Goal: Transaction & Acquisition: Purchase product/service

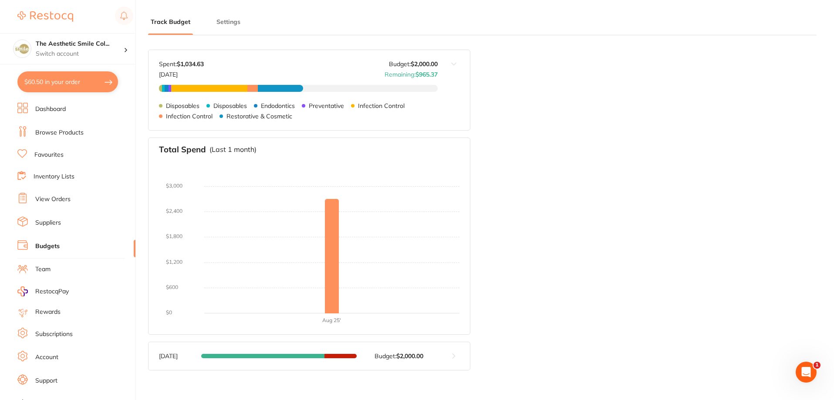
click at [77, 129] on link "Browse Products" at bounding box center [59, 132] width 48 height 9
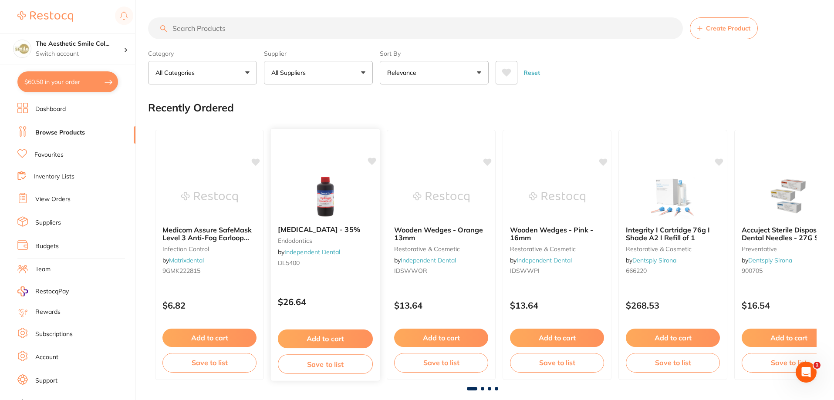
click at [370, 162] on icon at bounding box center [372, 161] width 8 height 7
click at [66, 197] on link "View Orders" at bounding box center [52, 199] width 35 height 9
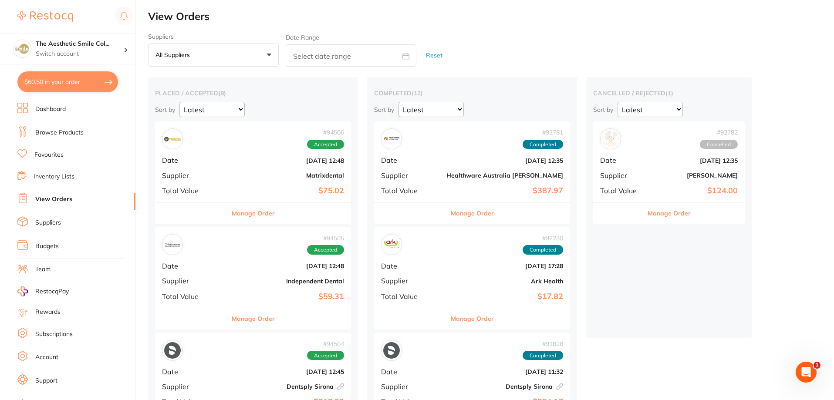
click at [250, 211] on button "Manage Order" at bounding box center [253, 213] width 43 height 21
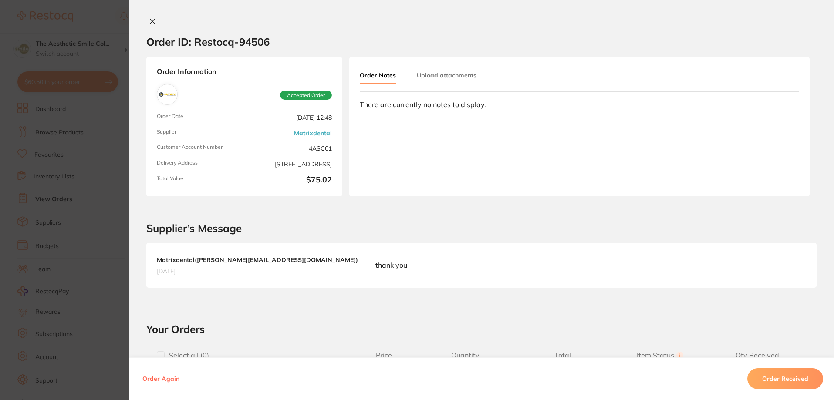
click at [150, 19] on icon at bounding box center [152, 21] width 7 height 7
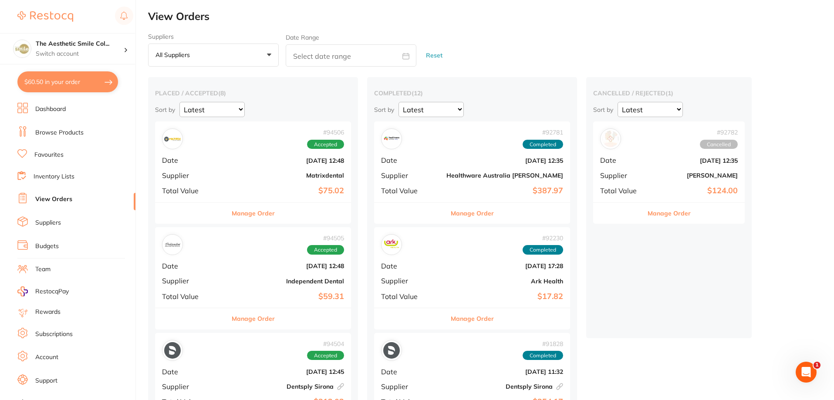
click at [242, 319] on button "Manage Order" at bounding box center [253, 318] width 43 height 21
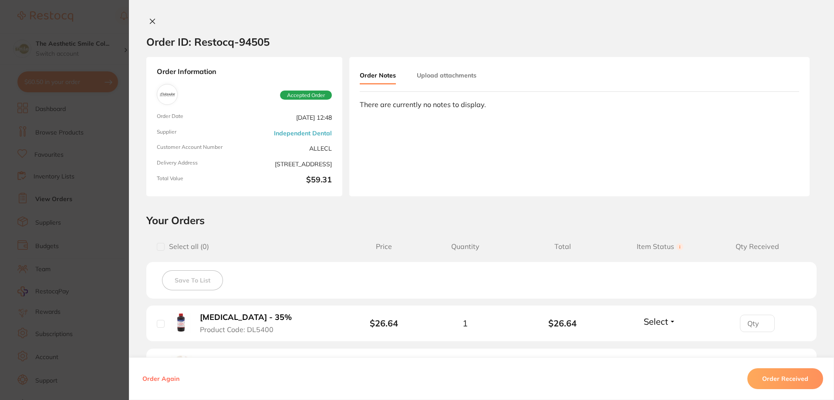
click at [149, 17] on button at bounding box center [152, 21] width 12 height 9
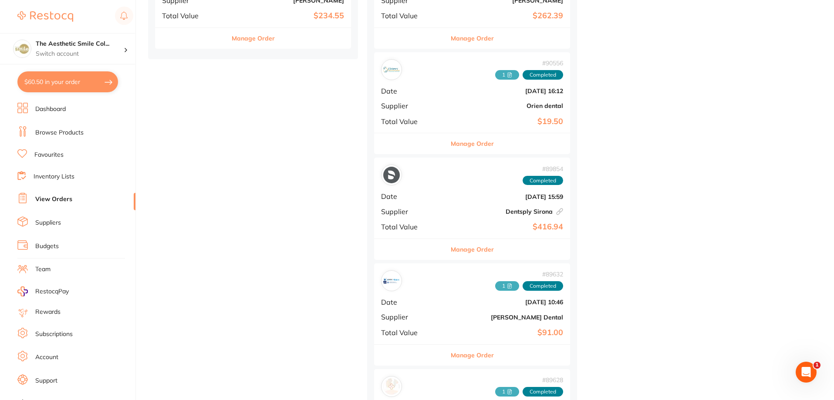
scroll to position [998, 0]
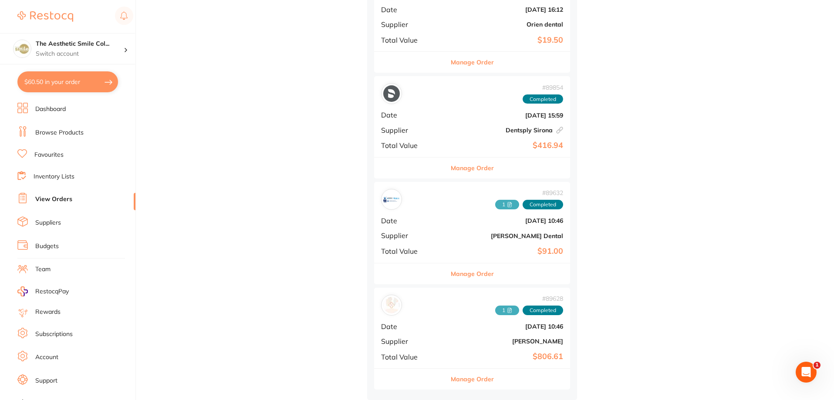
click at [451, 372] on button "Manage Order" at bounding box center [472, 379] width 43 height 21
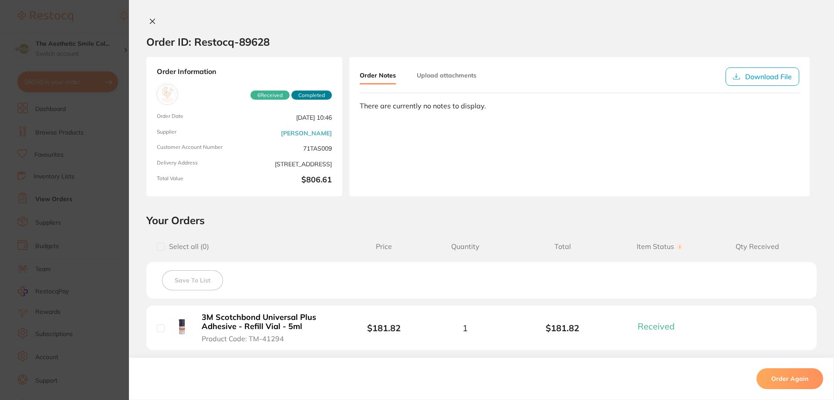
scroll to position [650, 0]
drag, startPoint x: 151, startPoint y: 24, endPoint x: 155, endPoint y: 27, distance: 5.0
click at [151, 24] on icon at bounding box center [152, 21] width 7 height 7
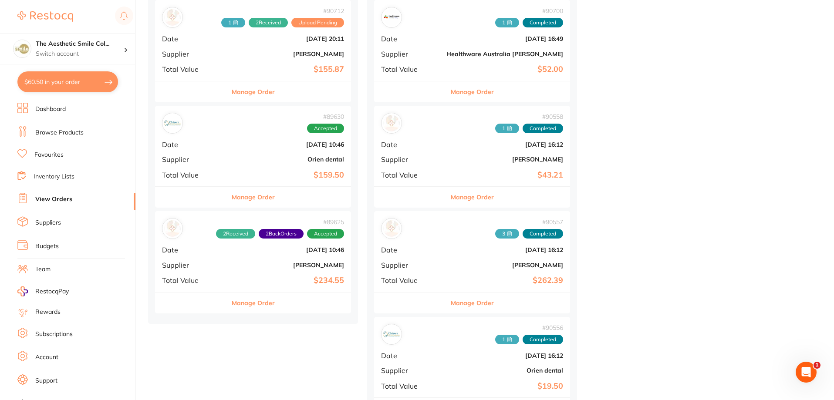
click at [451, 301] on button "Manage Order" at bounding box center [472, 303] width 43 height 21
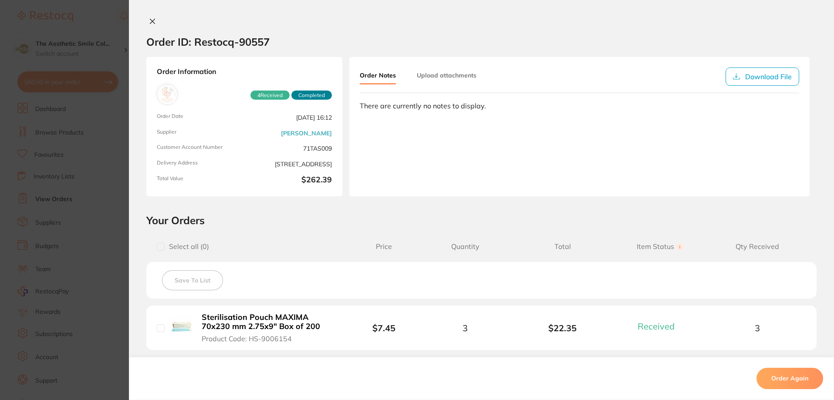
click at [149, 20] on icon at bounding box center [152, 21] width 7 height 7
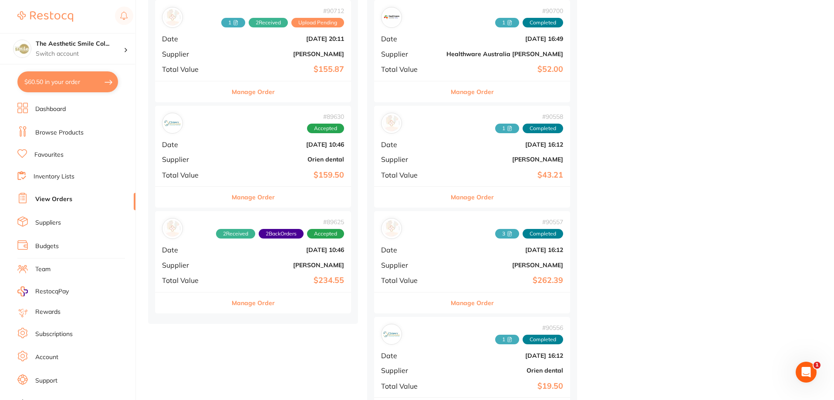
click at [451, 304] on button "Manage Order" at bounding box center [472, 303] width 43 height 21
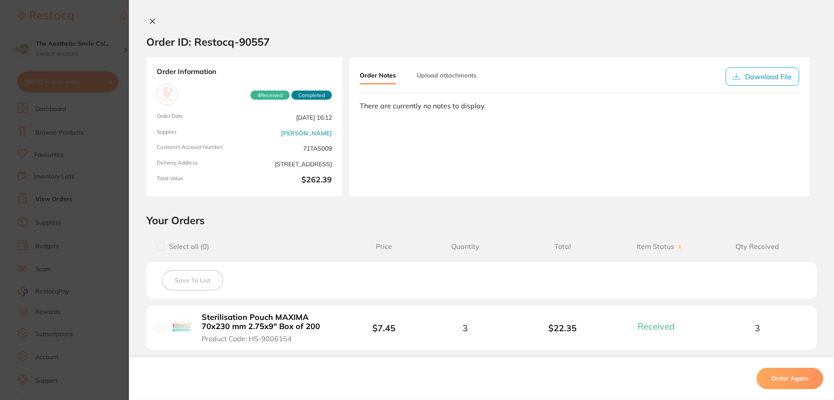
click at [152, 22] on icon at bounding box center [152, 21] width 7 height 7
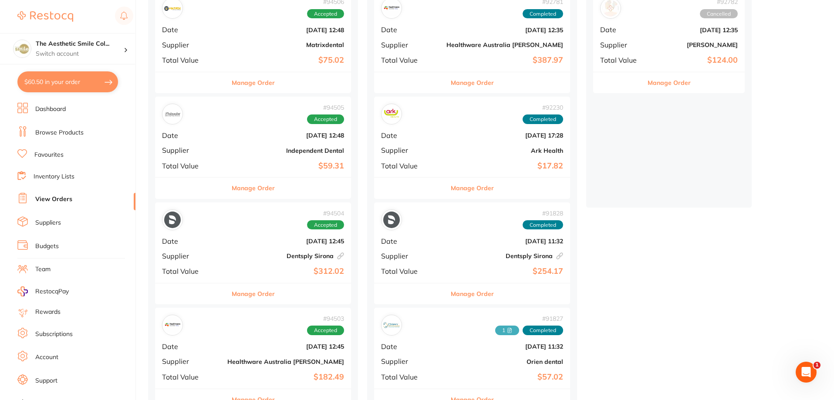
click at [233, 292] on button "Manage Order" at bounding box center [253, 294] width 43 height 21
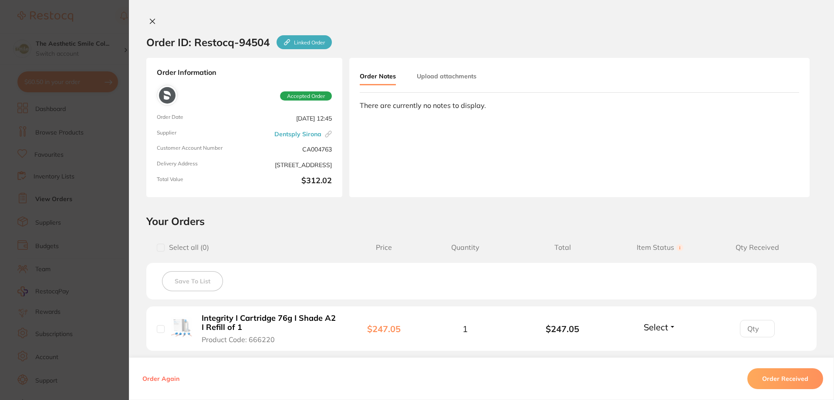
click at [150, 15] on div "Order ID: Restocq- 94504 Linked Order Order Information Accepted Order Order Da…" at bounding box center [481, 200] width 705 height 400
click at [150, 23] on icon at bounding box center [152, 21] width 5 height 5
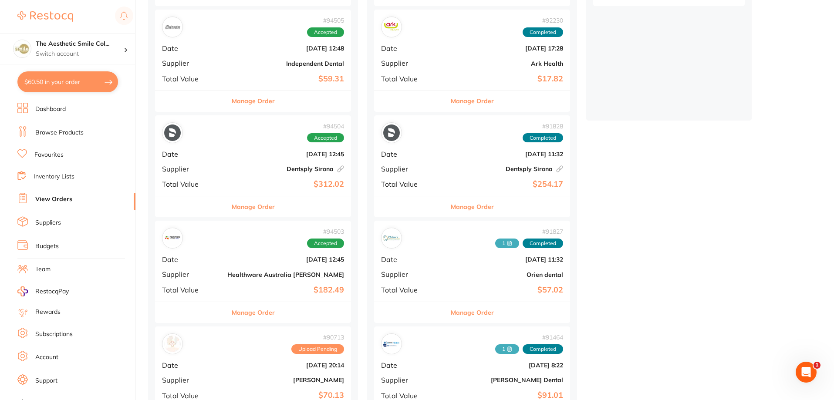
click at [247, 312] on button "Manage Order" at bounding box center [253, 312] width 43 height 21
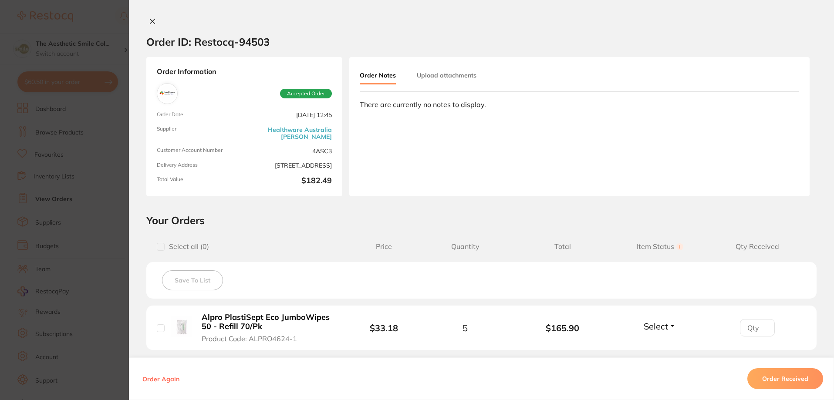
click at [151, 22] on icon at bounding box center [152, 21] width 5 height 5
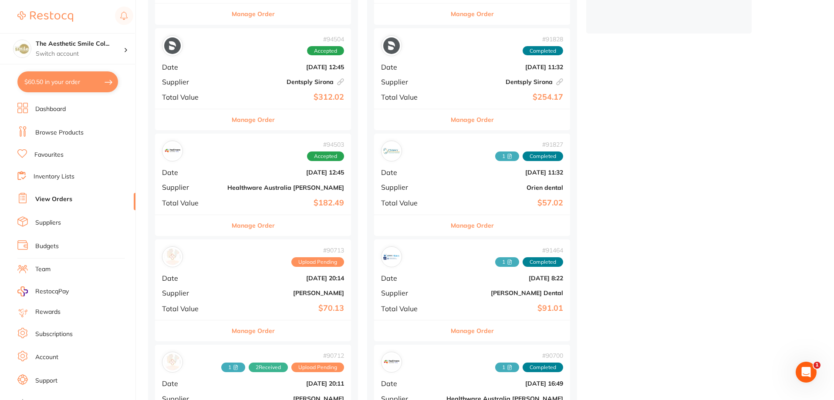
click at [248, 334] on button "Manage Order" at bounding box center [253, 331] width 43 height 21
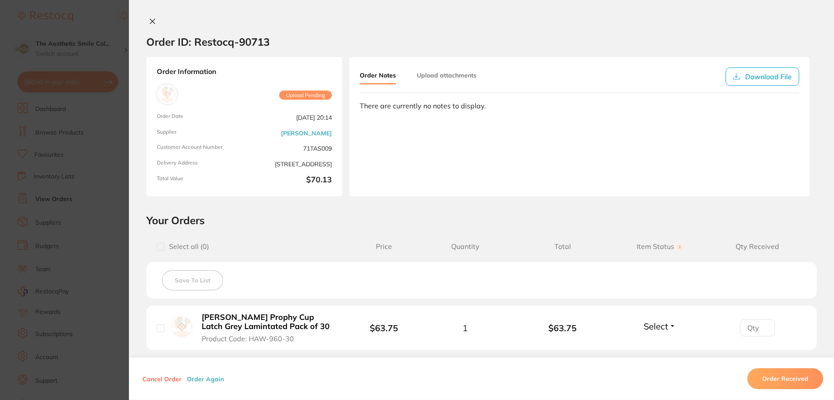
click at [148, 15] on div "Order ID: Restocq- 90713 Order Information Upload Pending Order Date [DATE] 20:…" at bounding box center [481, 200] width 705 height 400
click at [150, 19] on icon at bounding box center [152, 21] width 5 height 5
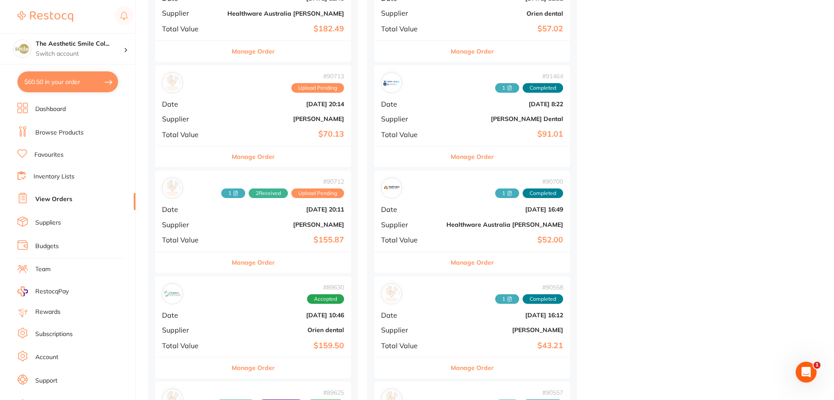
click at [251, 275] on div "# 94506 Accepted Date [DATE] 12:48 Supplier Matrixdental Total Value $75.02 Man…" at bounding box center [253, 63] width 196 height 842
click at [253, 263] on button "Manage Order" at bounding box center [253, 262] width 43 height 21
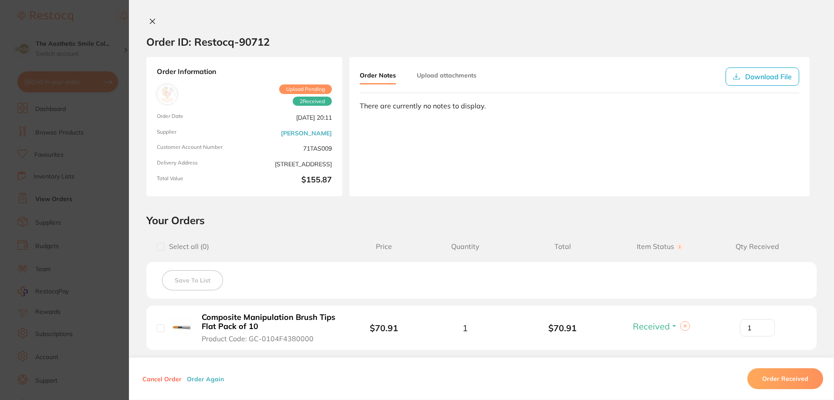
click at [152, 21] on icon at bounding box center [152, 21] width 7 height 7
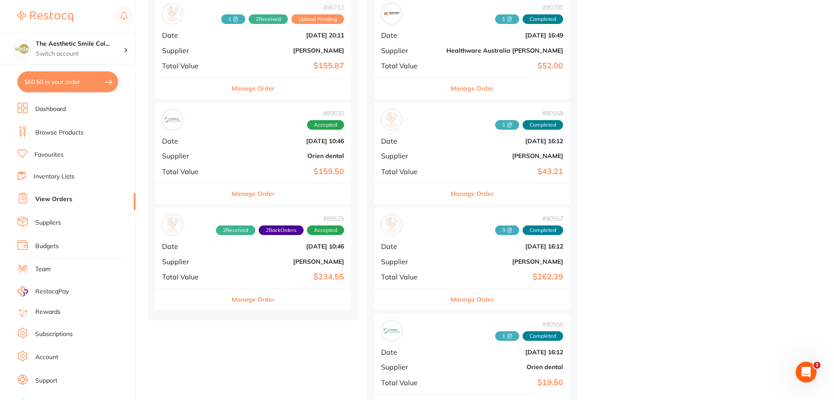
click at [248, 308] on button "Manage Order" at bounding box center [253, 299] width 43 height 21
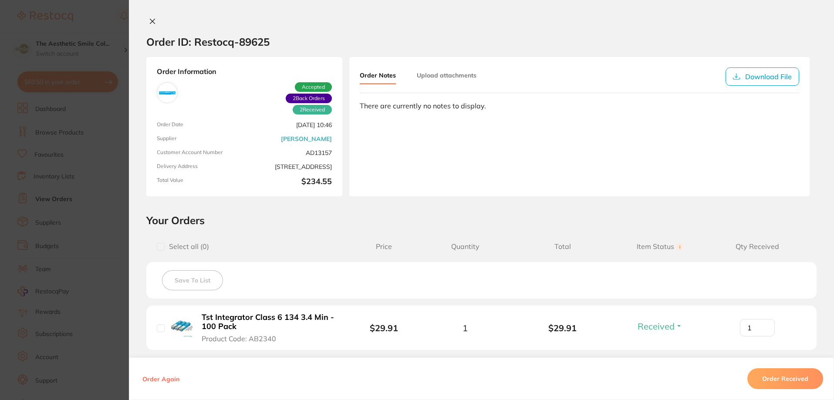
click at [149, 16] on div "Order ID: Restocq- 89625 Order Information 2 Received 2 Back Orders Accepted Or…" at bounding box center [481, 200] width 705 height 400
click at [151, 22] on icon at bounding box center [152, 21] width 5 height 5
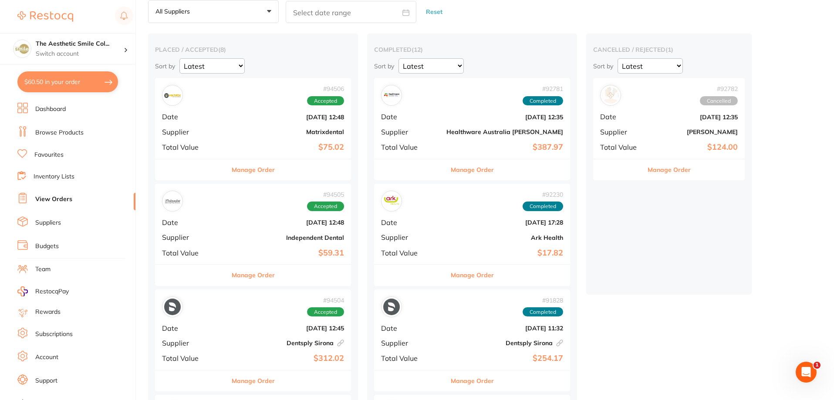
click at [648, 168] on button "Manage Order" at bounding box center [669, 169] width 43 height 21
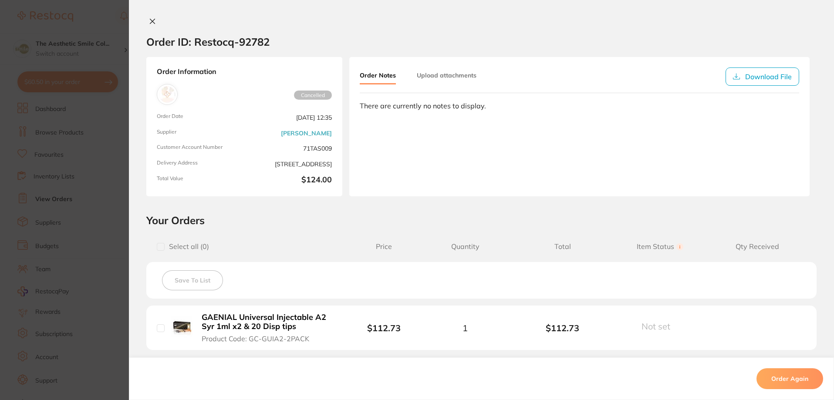
click at [151, 24] on icon at bounding box center [152, 21] width 7 height 7
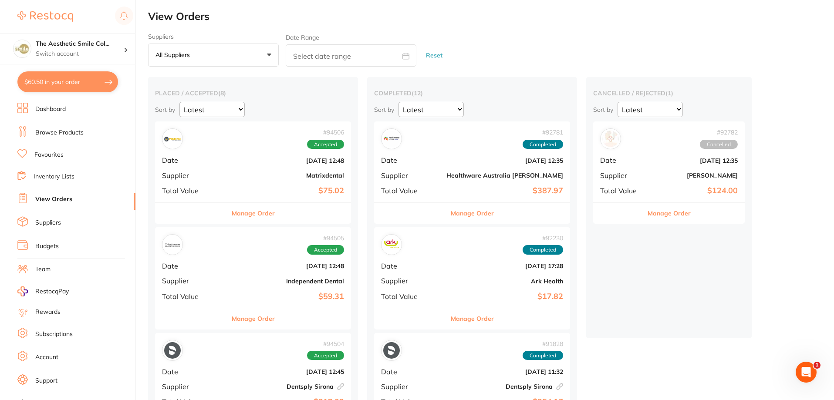
click at [247, 322] on button "Manage Order" at bounding box center [253, 318] width 43 height 21
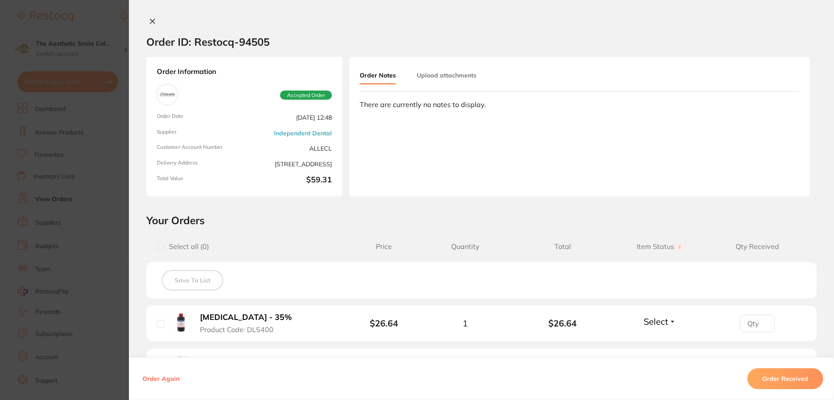
click at [152, 22] on icon at bounding box center [152, 21] width 7 height 7
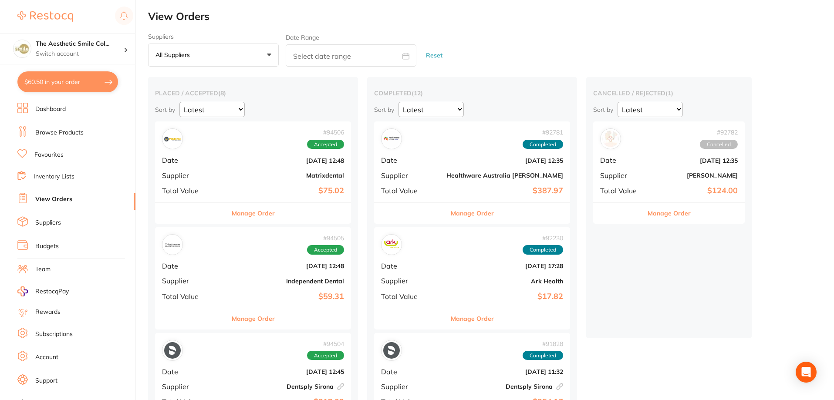
click at [242, 211] on button "Manage Order" at bounding box center [253, 213] width 43 height 21
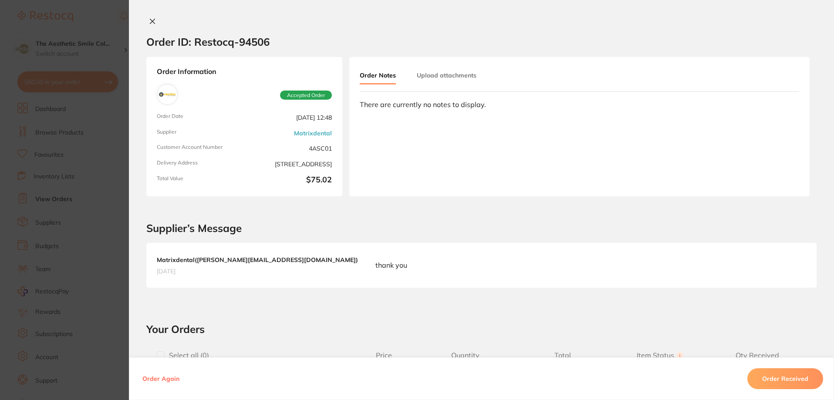
click at [150, 19] on icon at bounding box center [152, 21] width 7 height 7
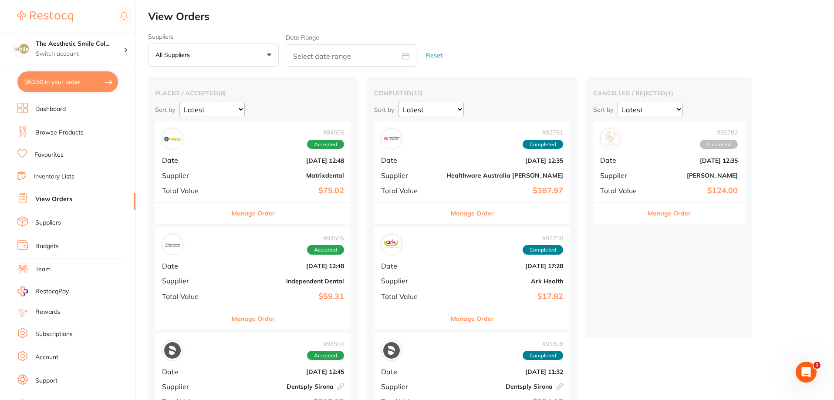
click at [62, 183] on li "Inventory Lists" at bounding box center [76, 177] width 118 height 12
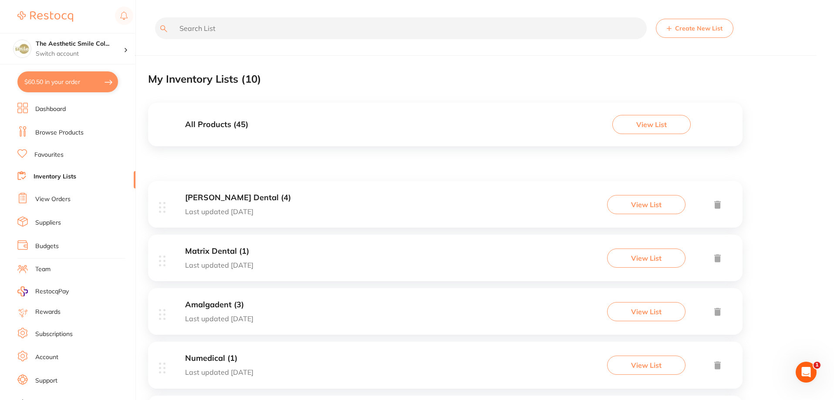
click at [645, 205] on button "View List" at bounding box center [646, 204] width 78 height 19
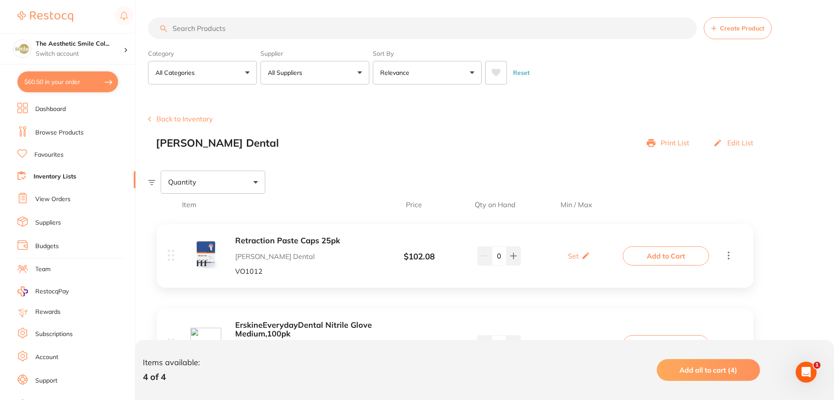
click at [183, 119] on button "Back to Inventory" at bounding box center [180, 119] width 65 height 8
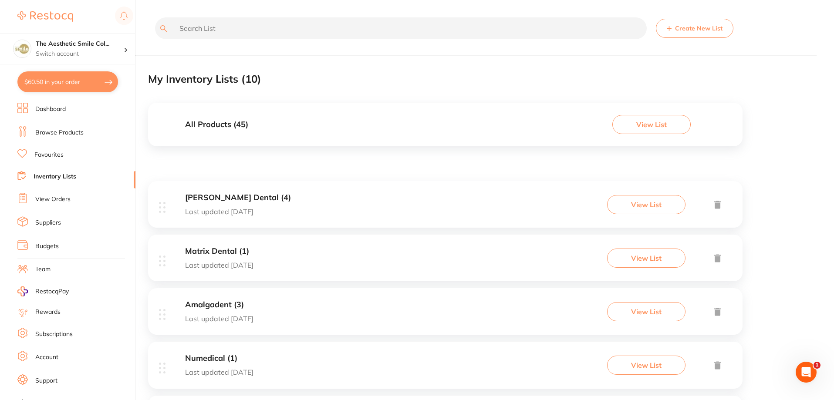
click at [625, 118] on button "View List" at bounding box center [651, 124] width 78 height 19
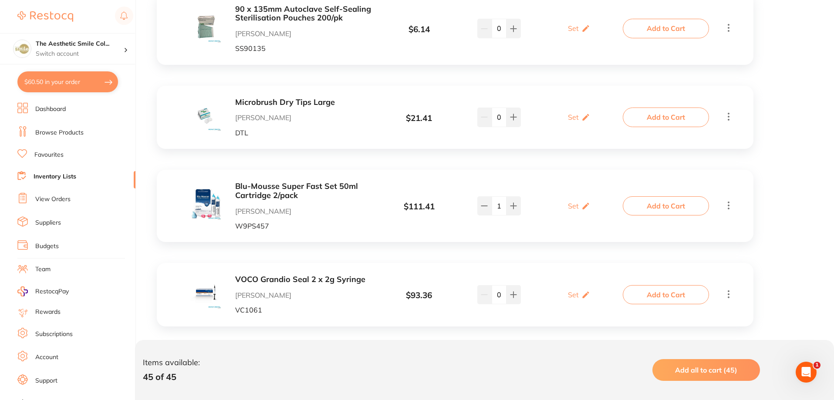
click at [92, 82] on button "$60.50 in your order" at bounding box center [67, 81] width 101 height 21
checkbox input "true"
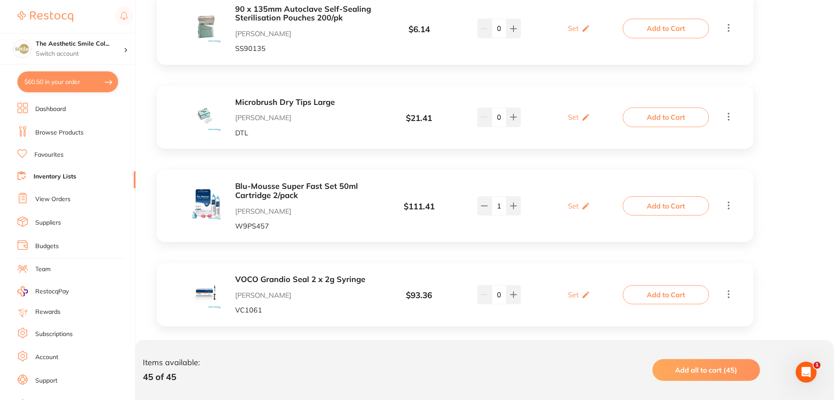
checkbox input "true"
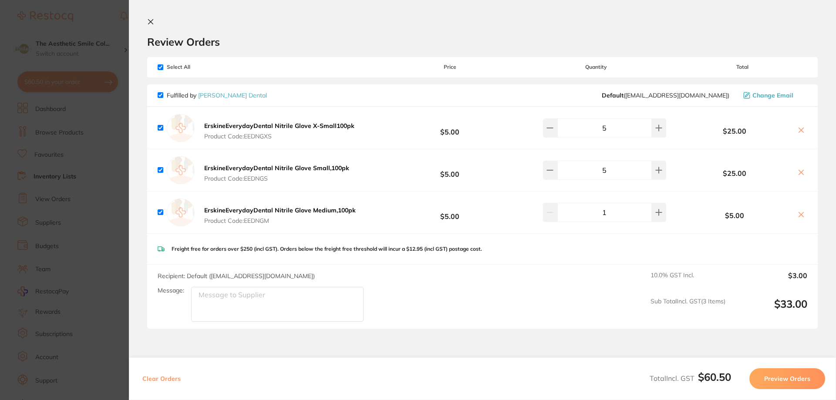
click at [154, 20] on icon at bounding box center [150, 21] width 7 height 7
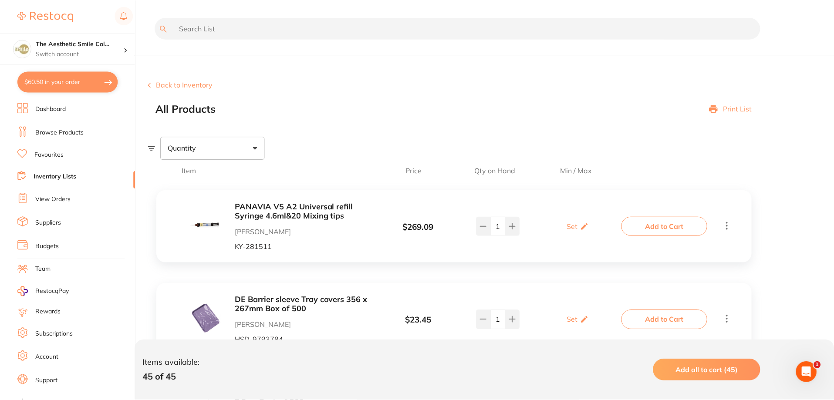
scroll to position [1663, 0]
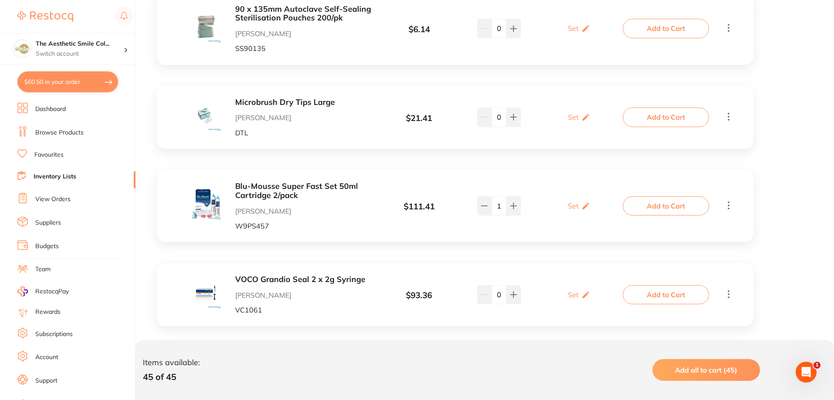
click at [76, 138] on li "Browse Products" at bounding box center [76, 132] width 118 height 13
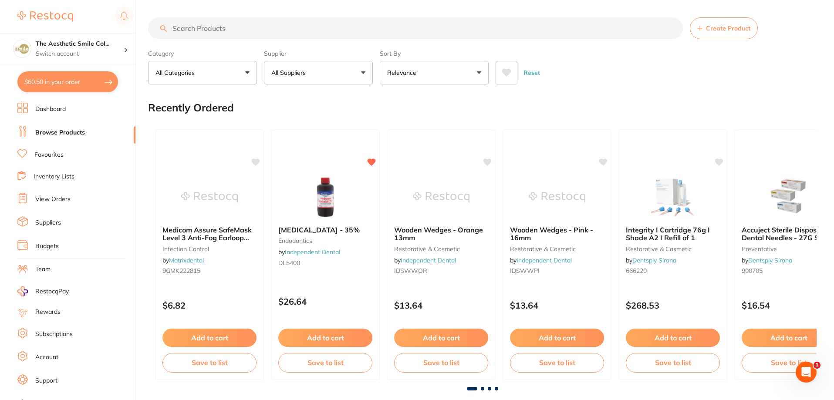
click at [300, 20] on input "search" at bounding box center [415, 28] width 535 height 22
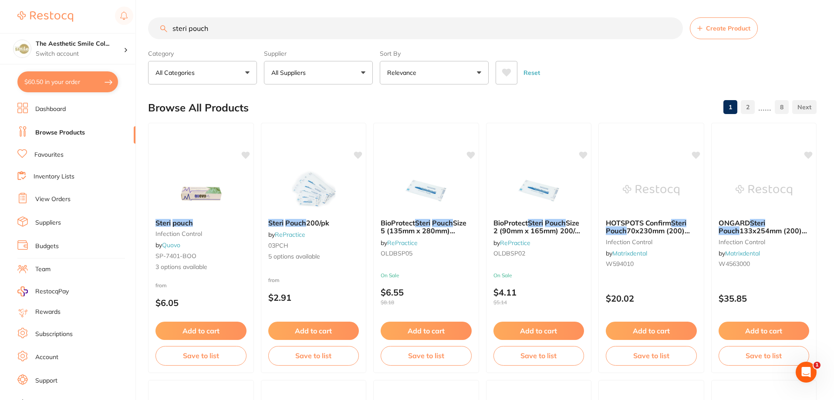
click at [244, 26] on input "steri pouch" at bounding box center [415, 28] width 535 height 22
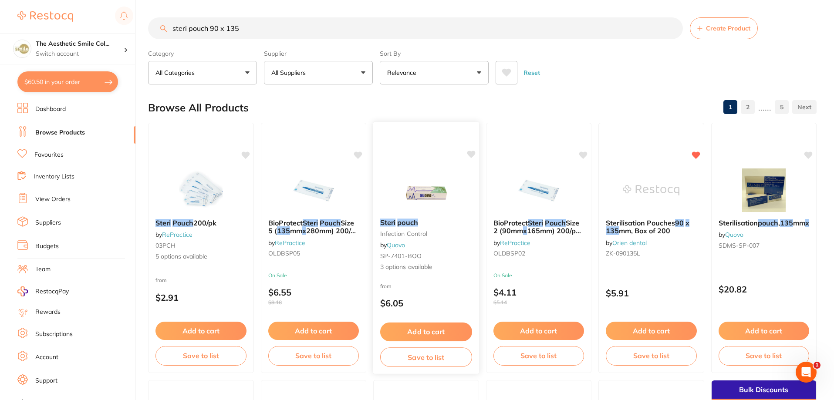
scroll to position [44, 0]
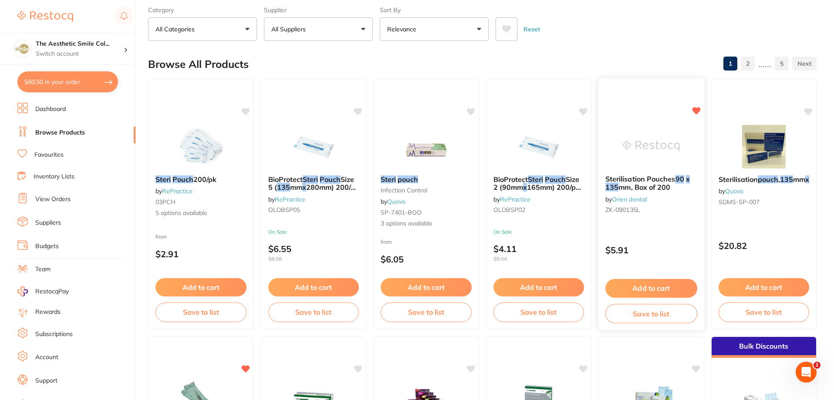
type input "steri pouch 90 x 135"
click at [650, 186] on span "mm, Box of 200" at bounding box center [645, 187] width 52 height 9
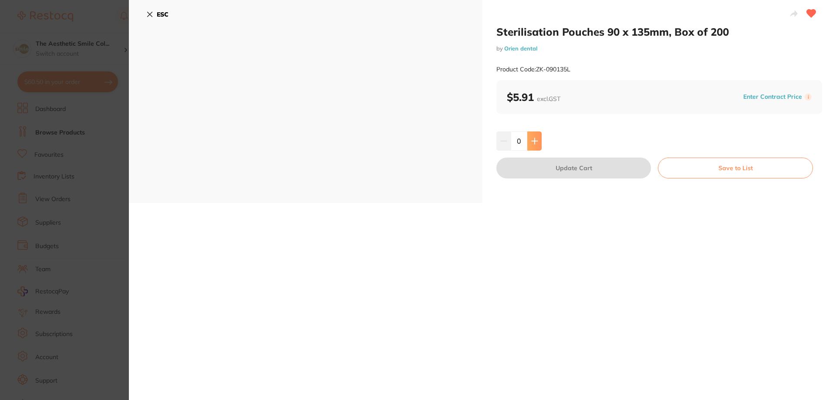
click at [538, 144] on div "0" at bounding box center [660, 141] width 326 height 19
click at [538, 144] on button at bounding box center [534, 141] width 14 height 19
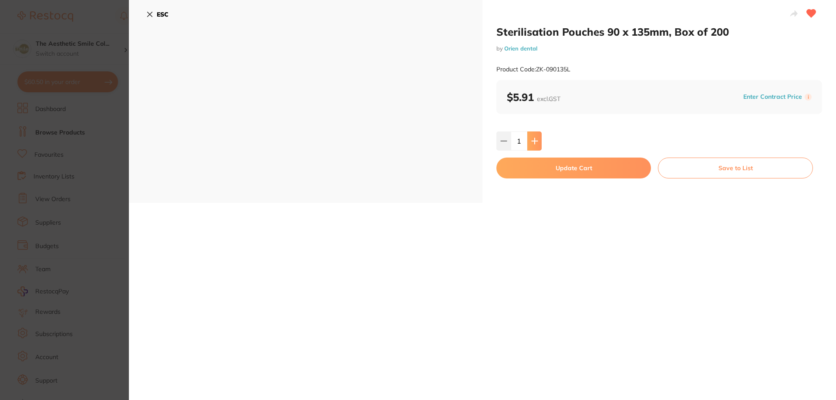
click at [538, 144] on button at bounding box center [534, 141] width 14 height 19
type input "3"
click at [621, 166] on button "Update Cart" at bounding box center [574, 168] width 155 height 21
checkbox input "false"
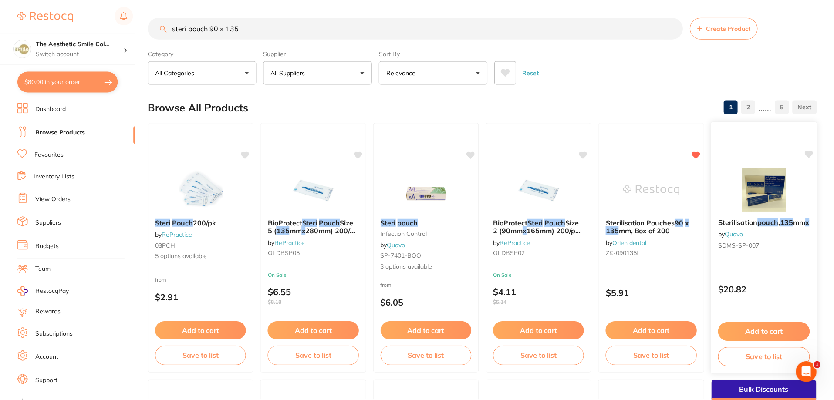
scroll to position [44, 0]
